Goal: Task Accomplishment & Management: Use online tool/utility

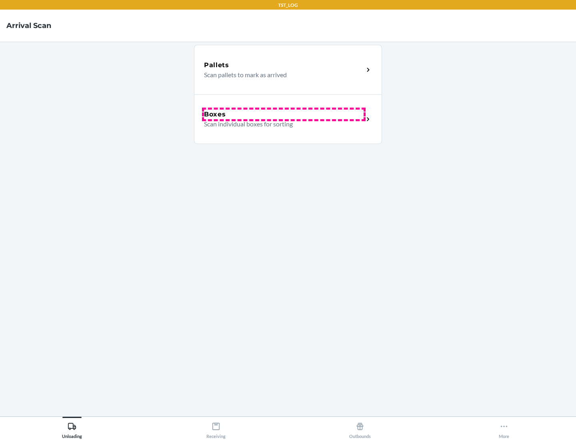
click at [284, 114] on div "Boxes" at bounding box center [284, 115] width 160 height 10
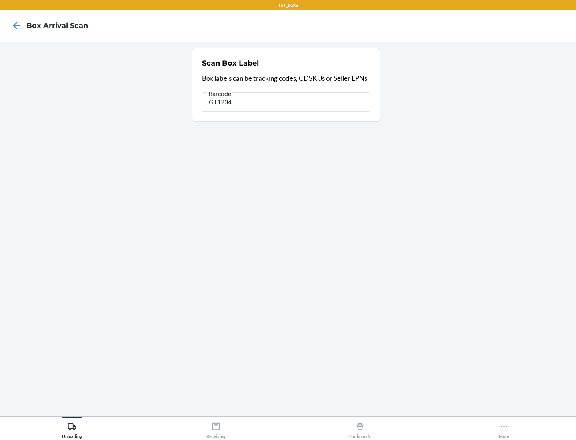
type input "GT1234"
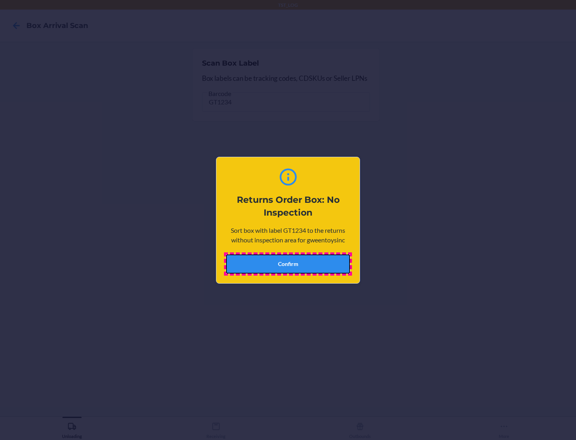
click at [288, 264] on button "Confirm" at bounding box center [288, 263] width 124 height 19
